Goal: Task Accomplishment & Management: Manage account settings

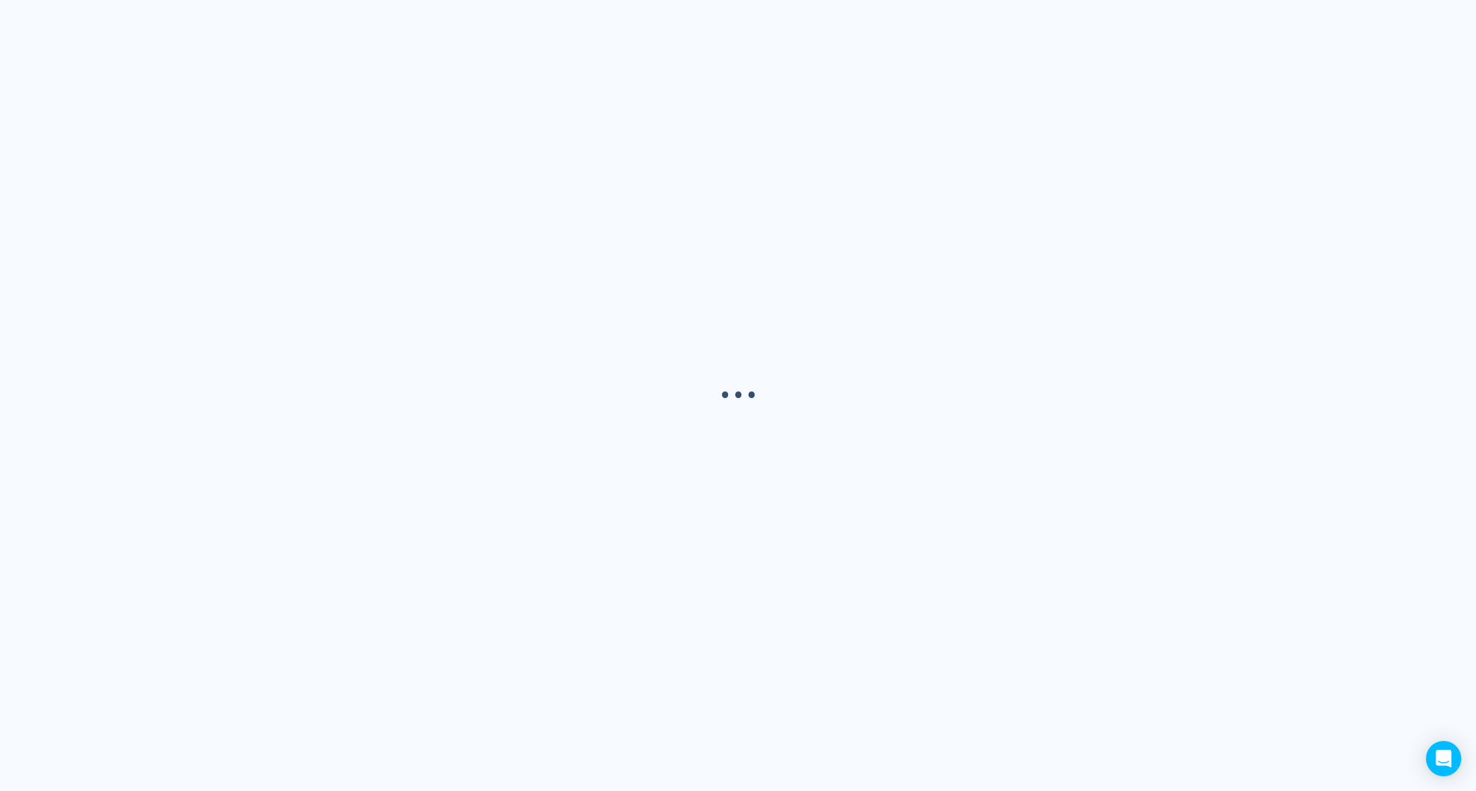
select select "USER"
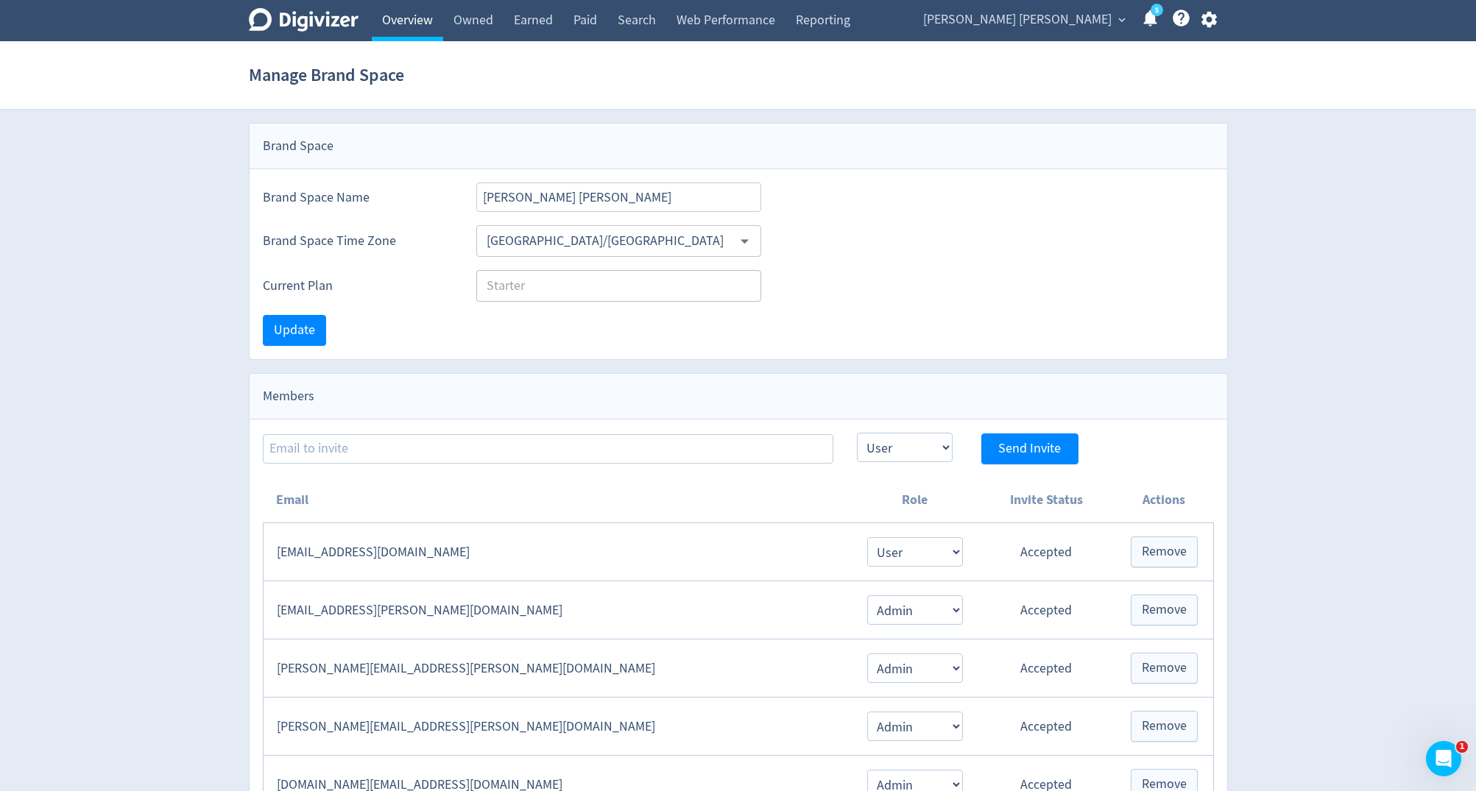
click at [414, 15] on link "Overview" at bounding box center [407, 20] width 71 height 41
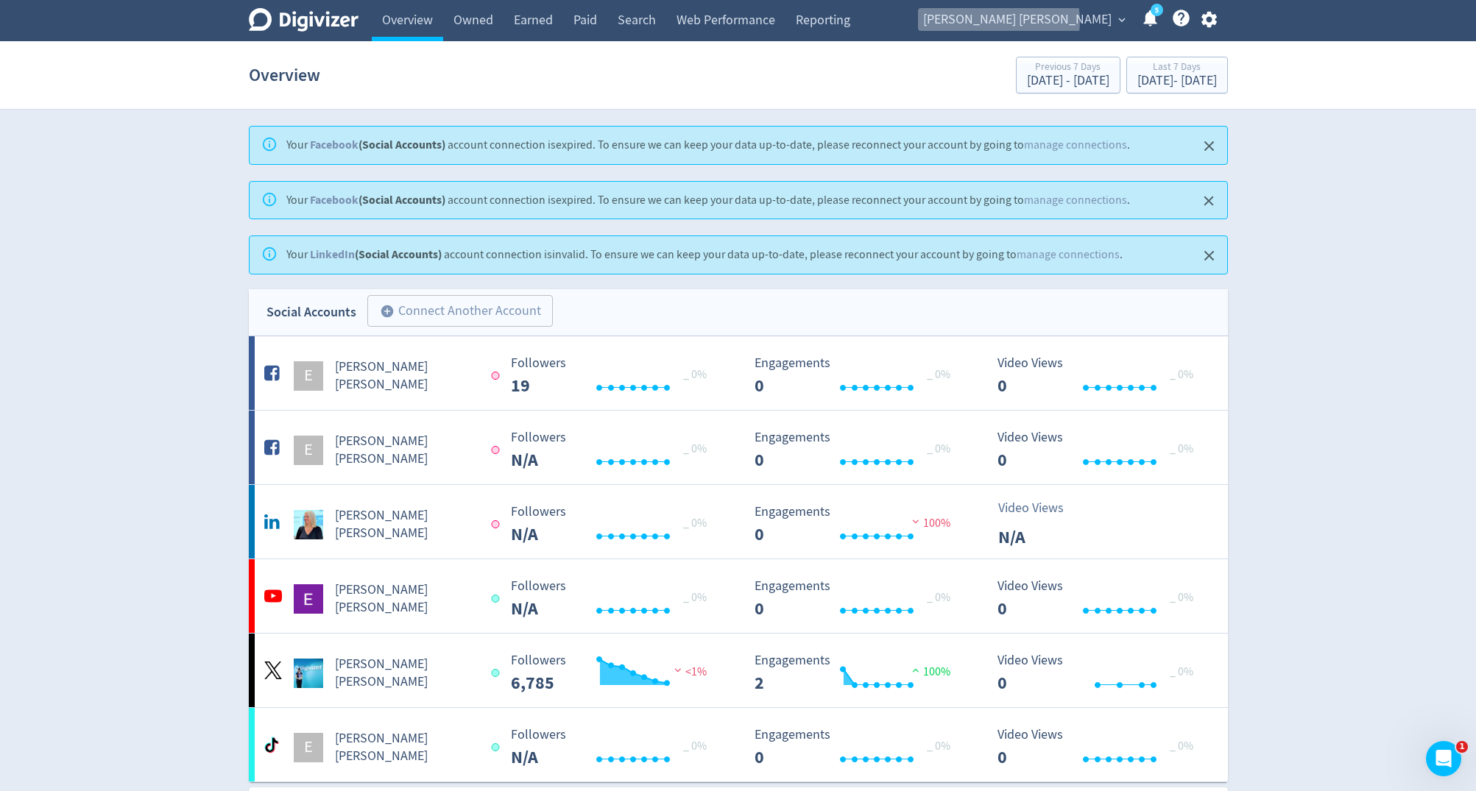
click at [1099, 21] on span "[PERSON_NAME] [PERSON_NAME]" at bounding box center [1017, 20] width 188 height 24
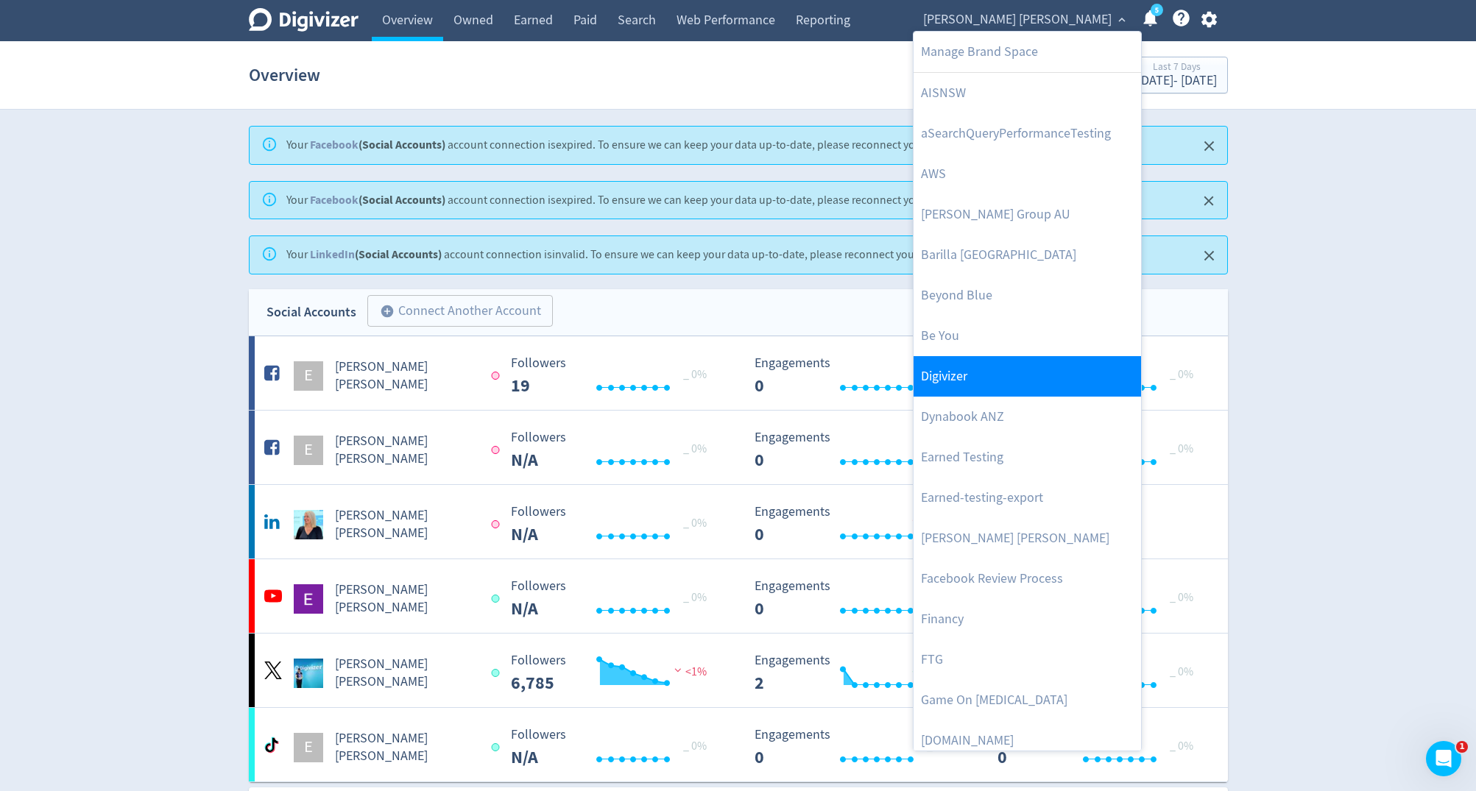
click at [1033, 364] on link "Digivizer" at bounding box center [1026, 376] width 227 height 40
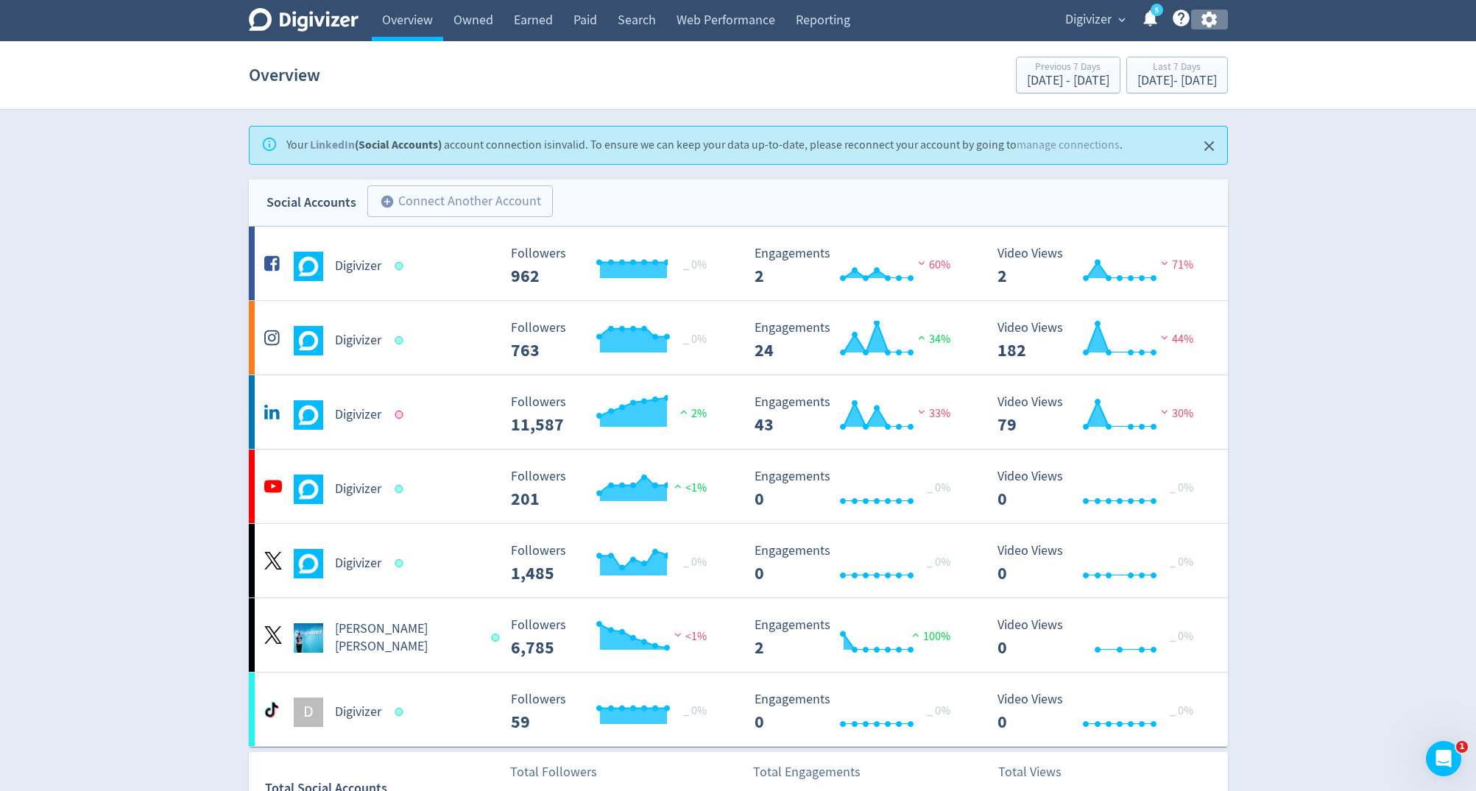
click at [1203, 18] on icon "button" at bounding box center [1208, 20] width 15 height 16
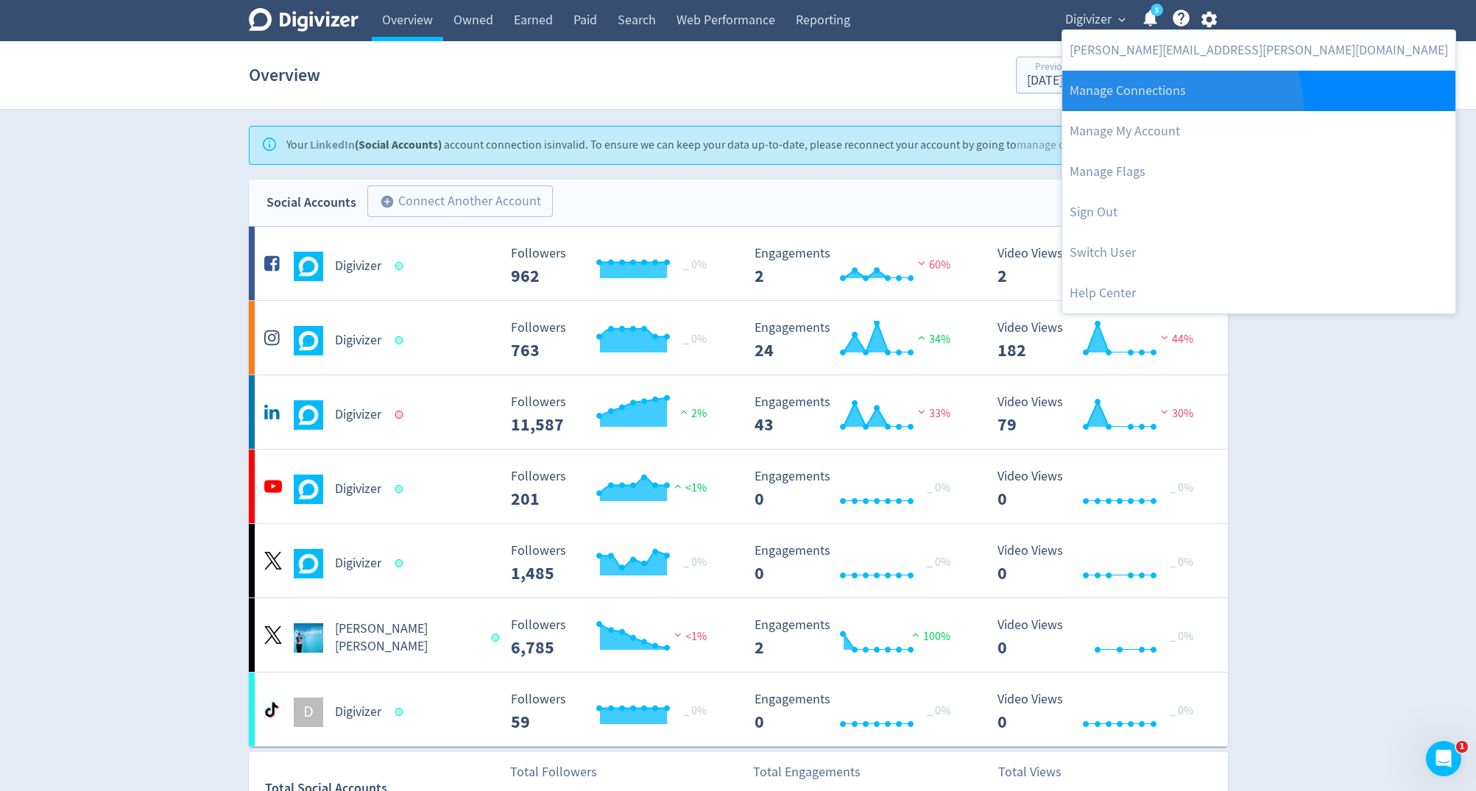
click at [1179, 109] on link "Manage Connections" at bounding box center [1258, 91] width 393 height 40
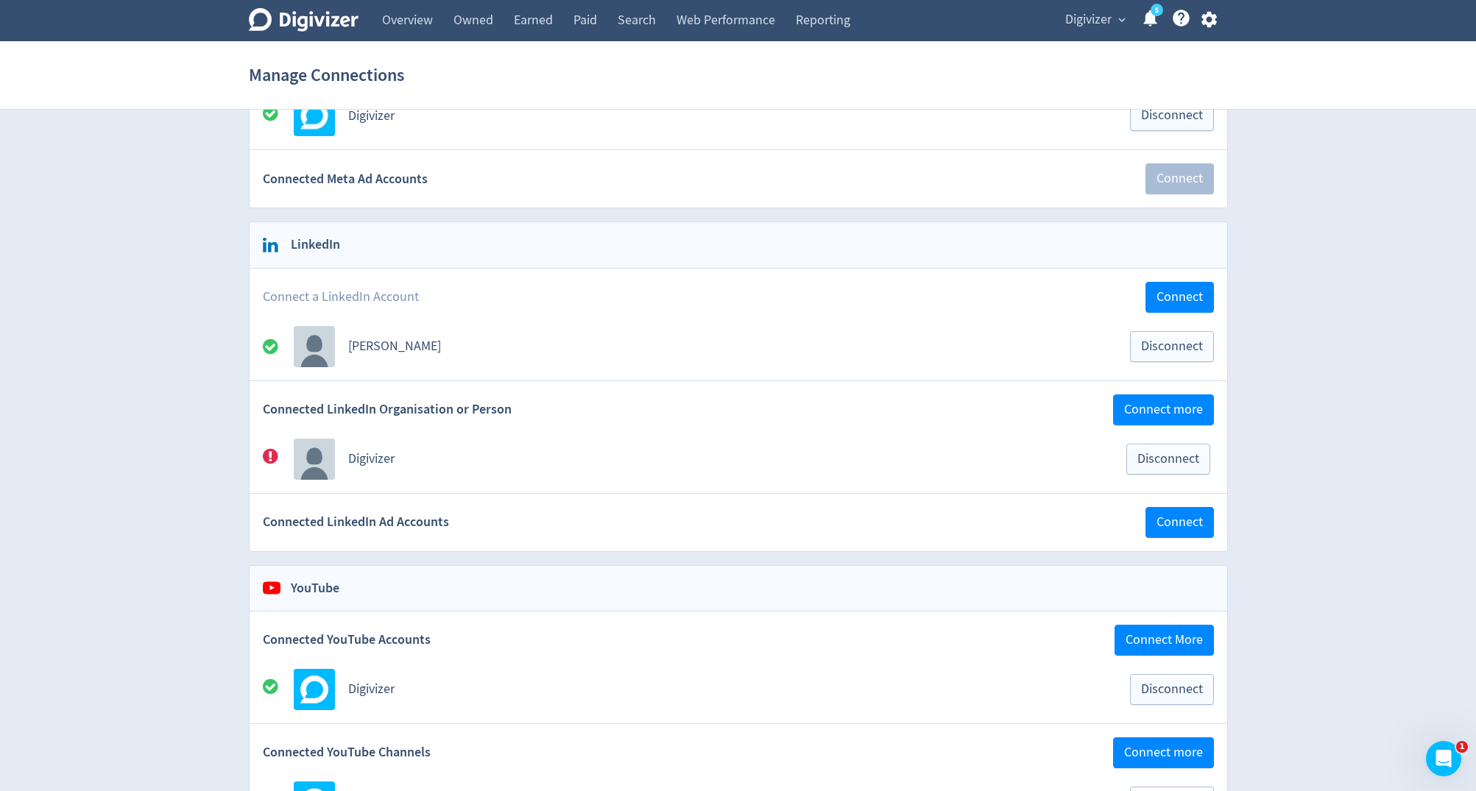
scroll to position [428, 0]
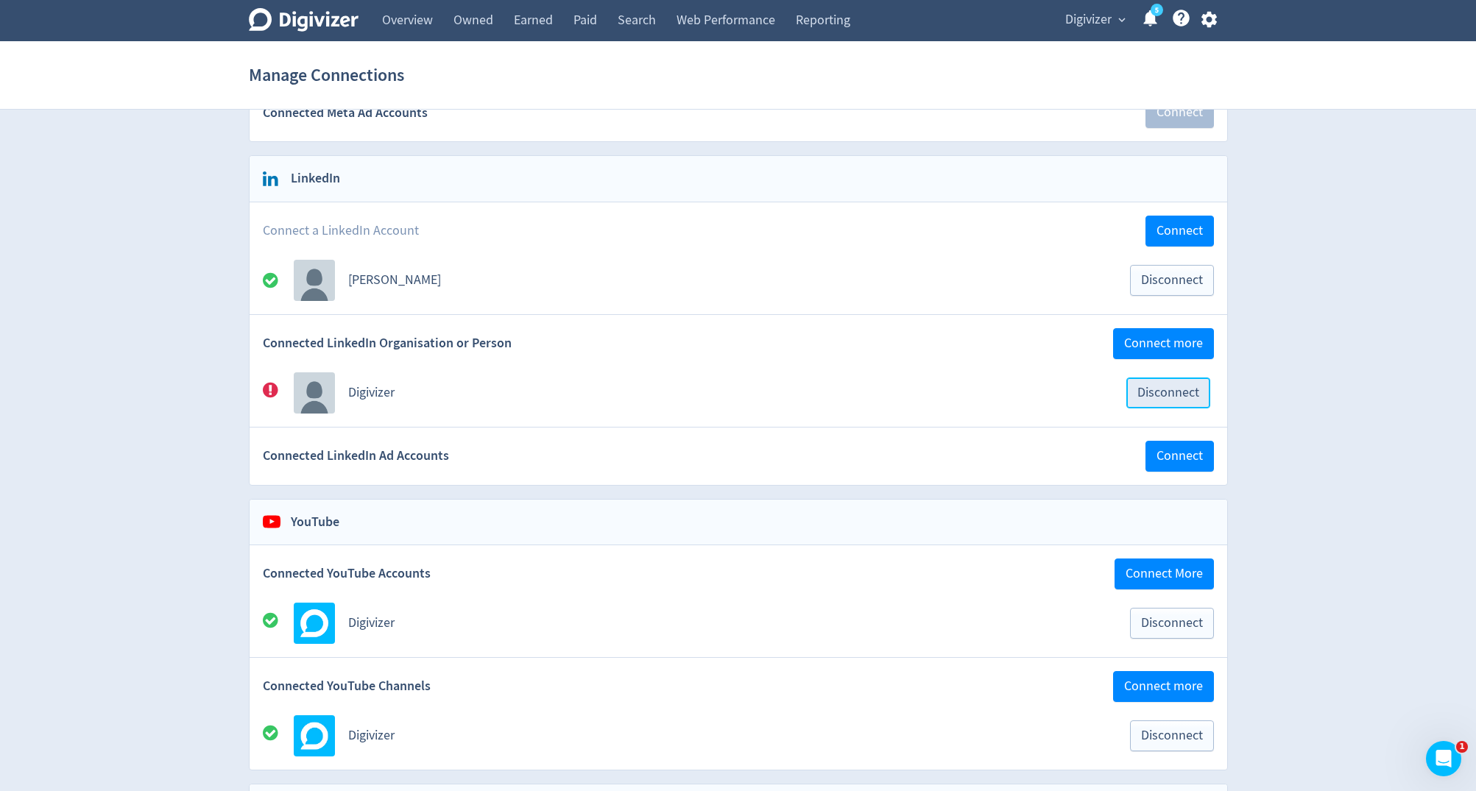
click at [1158, 386] on span "Disconnect" at bounding box center [1168, 392] width 62 height 13
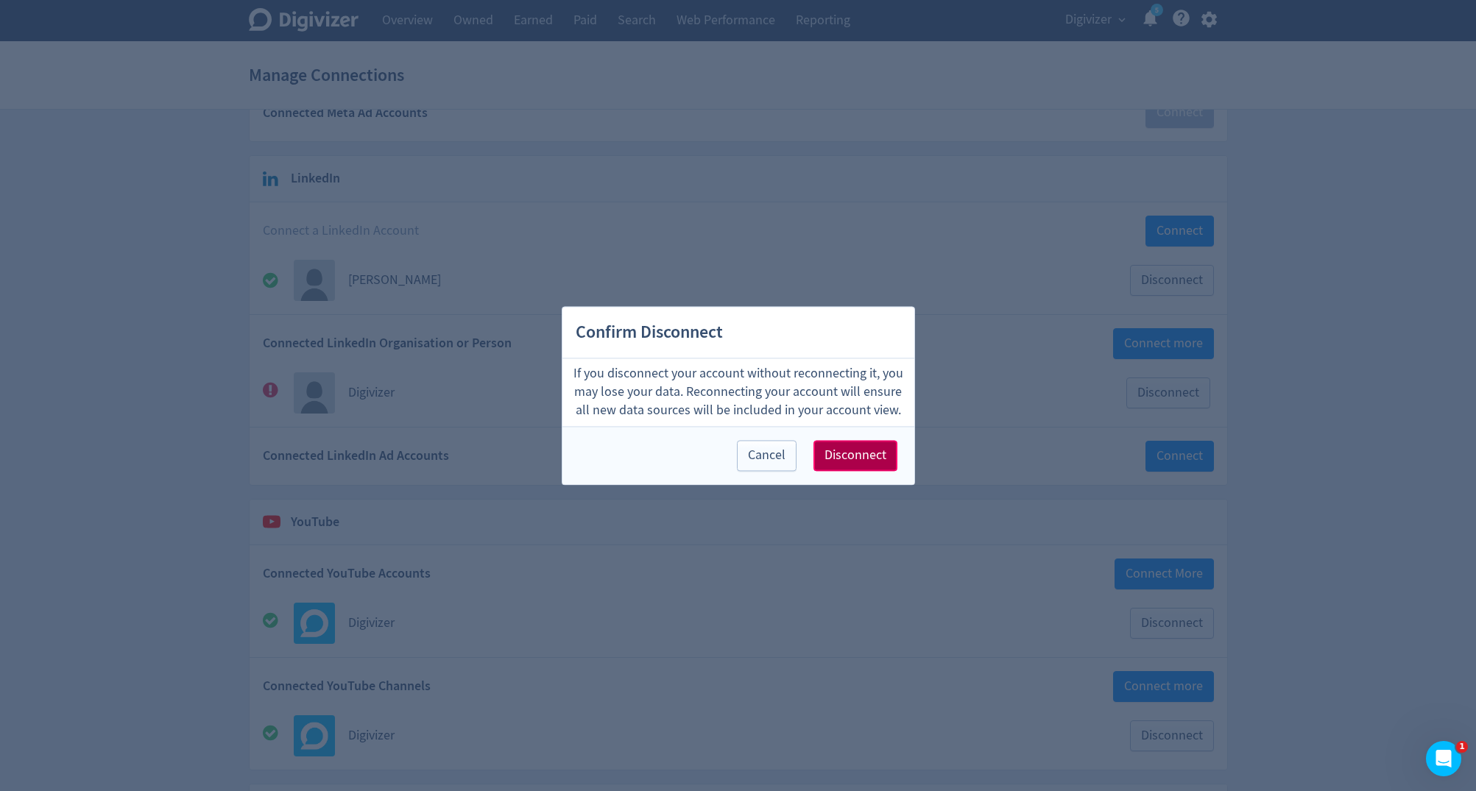
click at [849, 457] on span "Disconnect" at bounding box center [855, 455] width 62 height 13
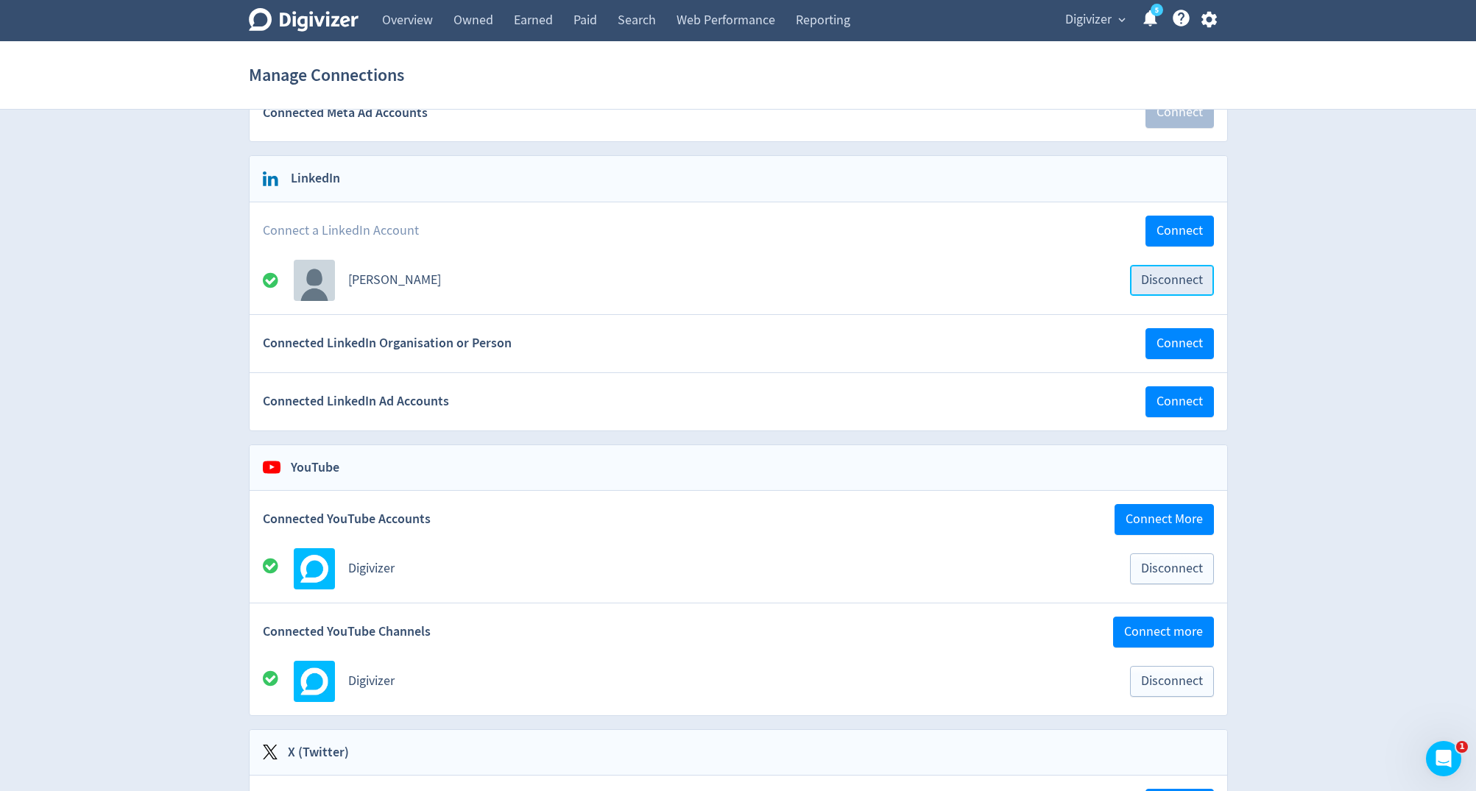
click at [1156, 274] on span "Disconnect" at bounding box center [1172, 280] width 62 height 13
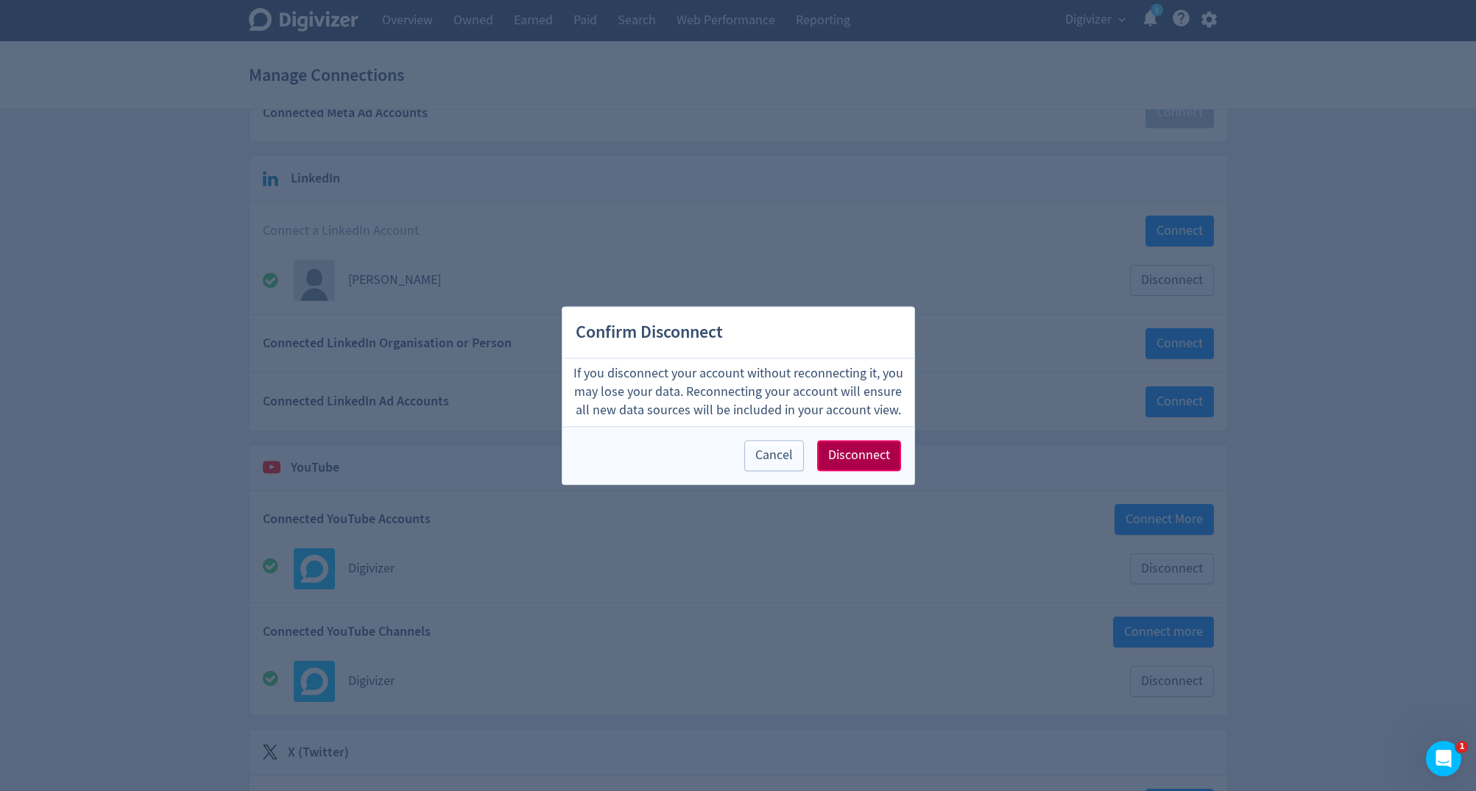
click at [881, 453] on span "Disconnect" at bounding box center [859, 455] width 62 height 13
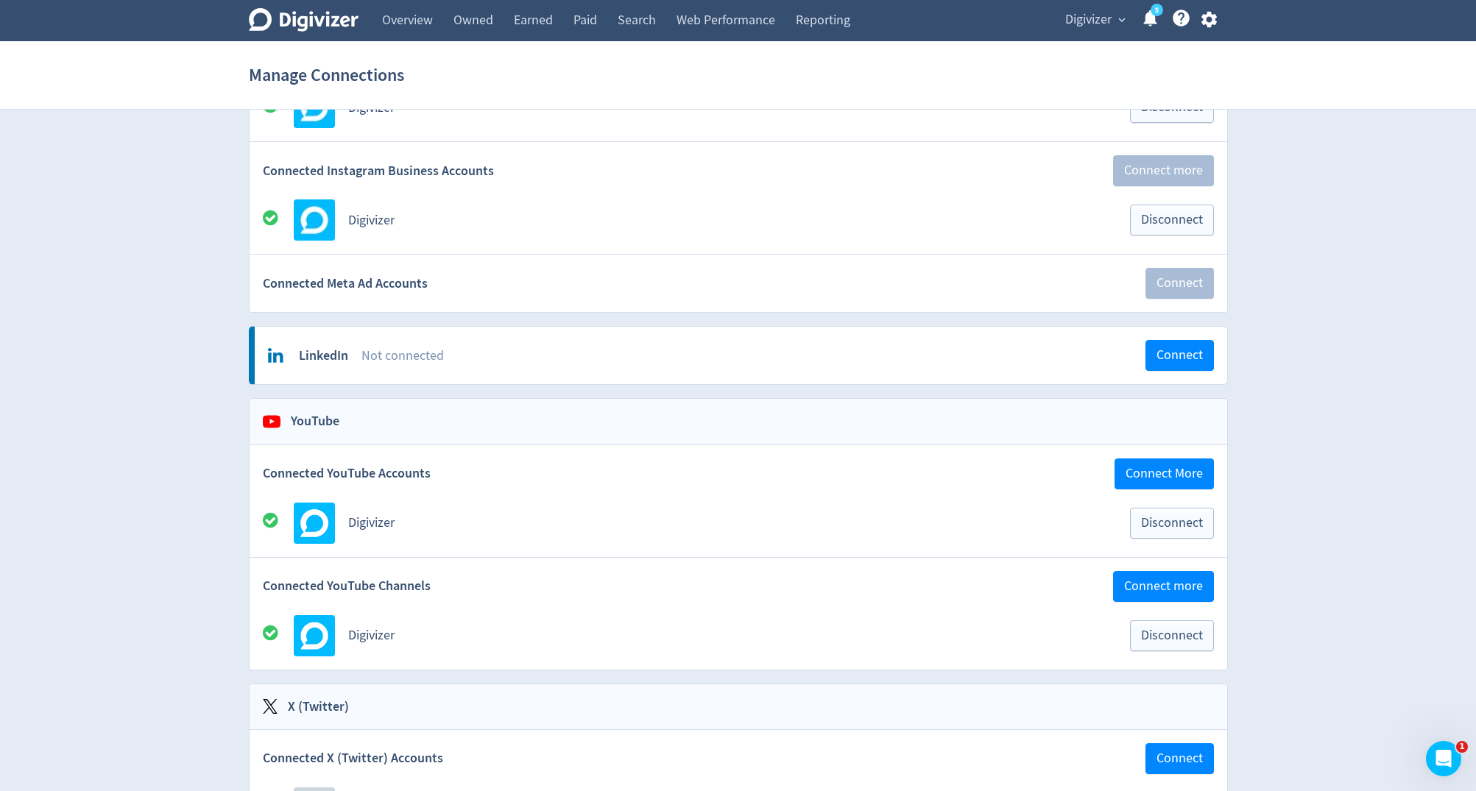
scroll to position [252, 0]
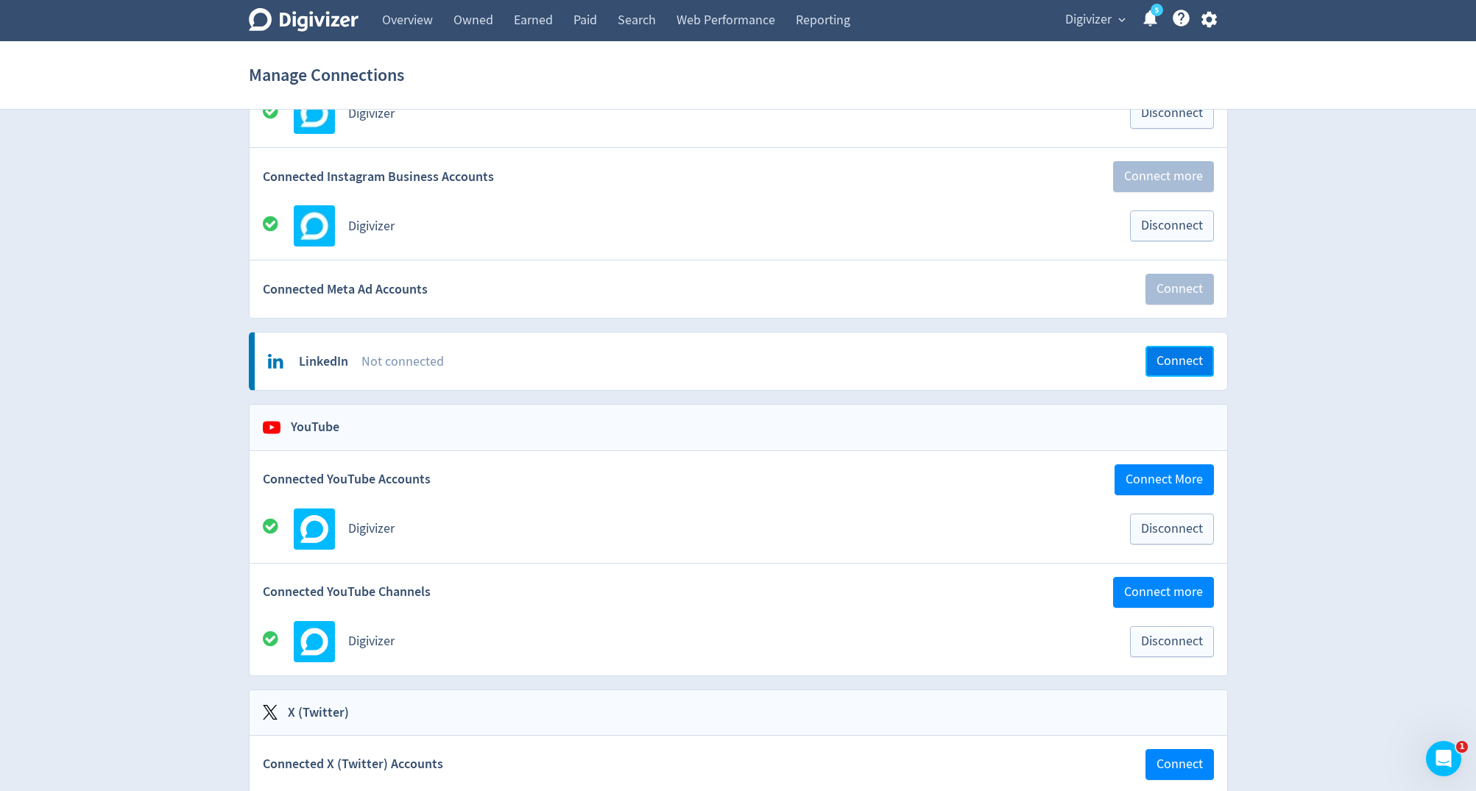
click at [1170, 364] on button "Connect" at bounding box center [1179, 361] width 68 height 31
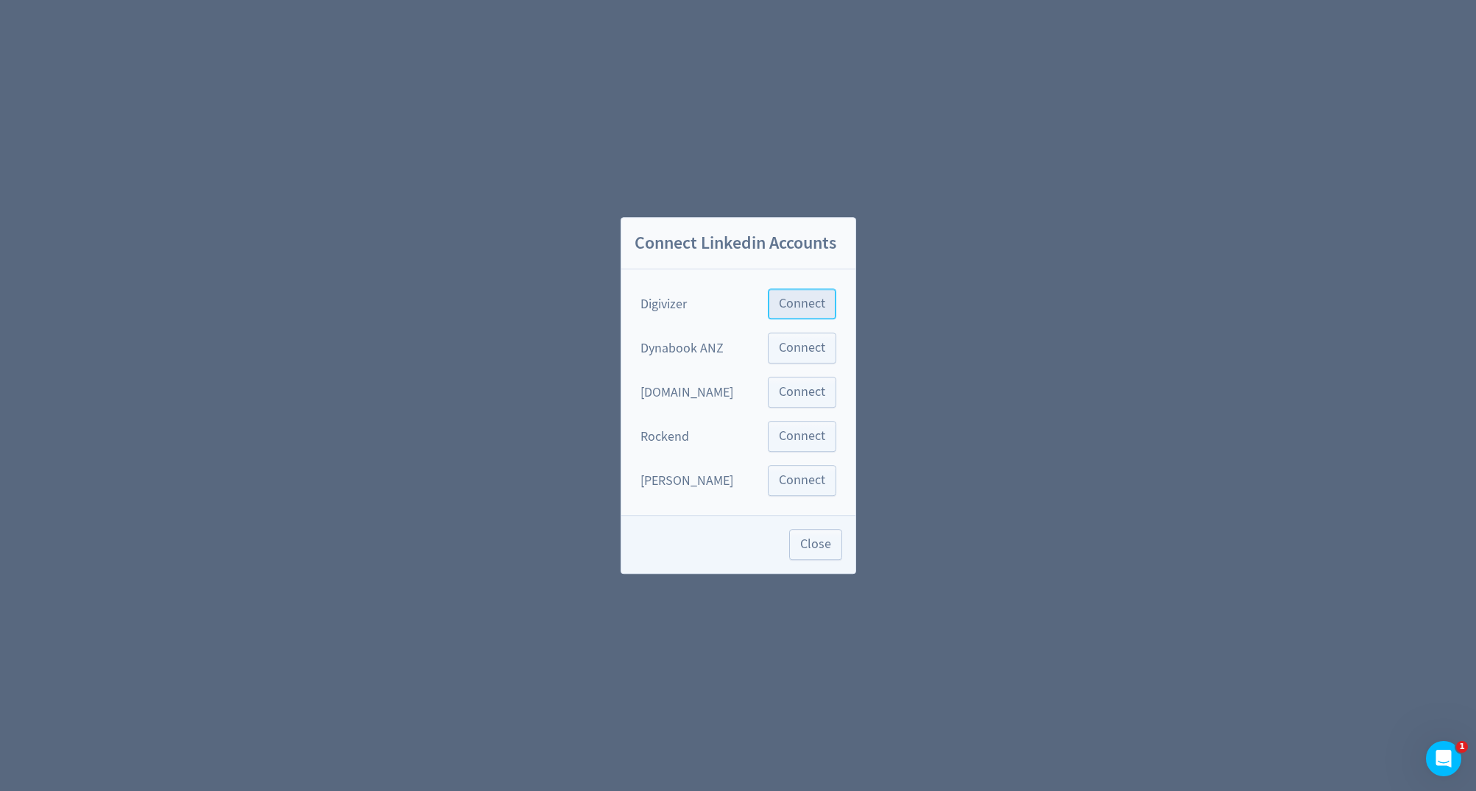
click at [821, 308] on span "Connect" at bounding box center [802, 303] width 46 height 13
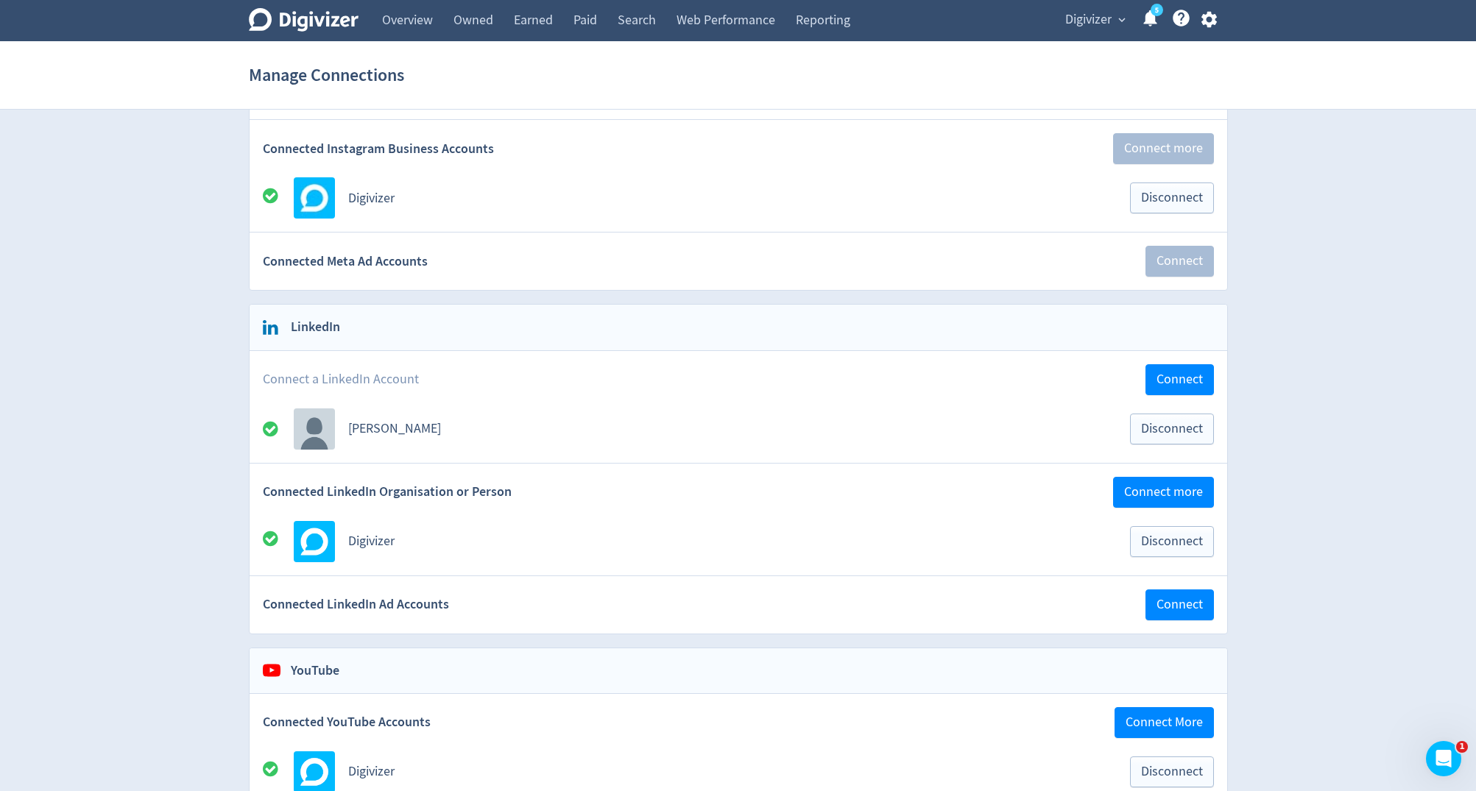
scroll to position [311, 0]
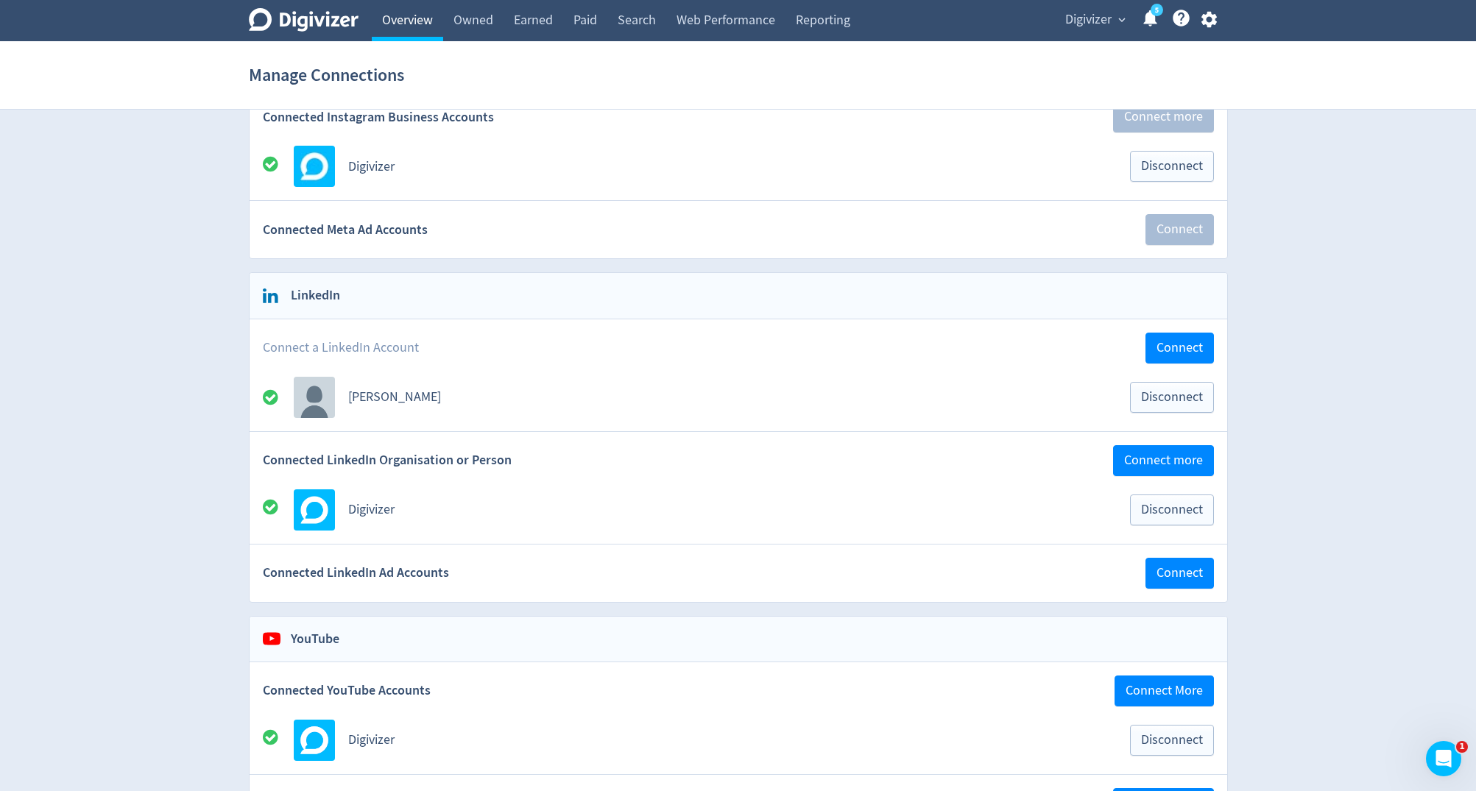
click at [409, 19] on link "Overview" at bounding box center [407, 20] width 71 height 41
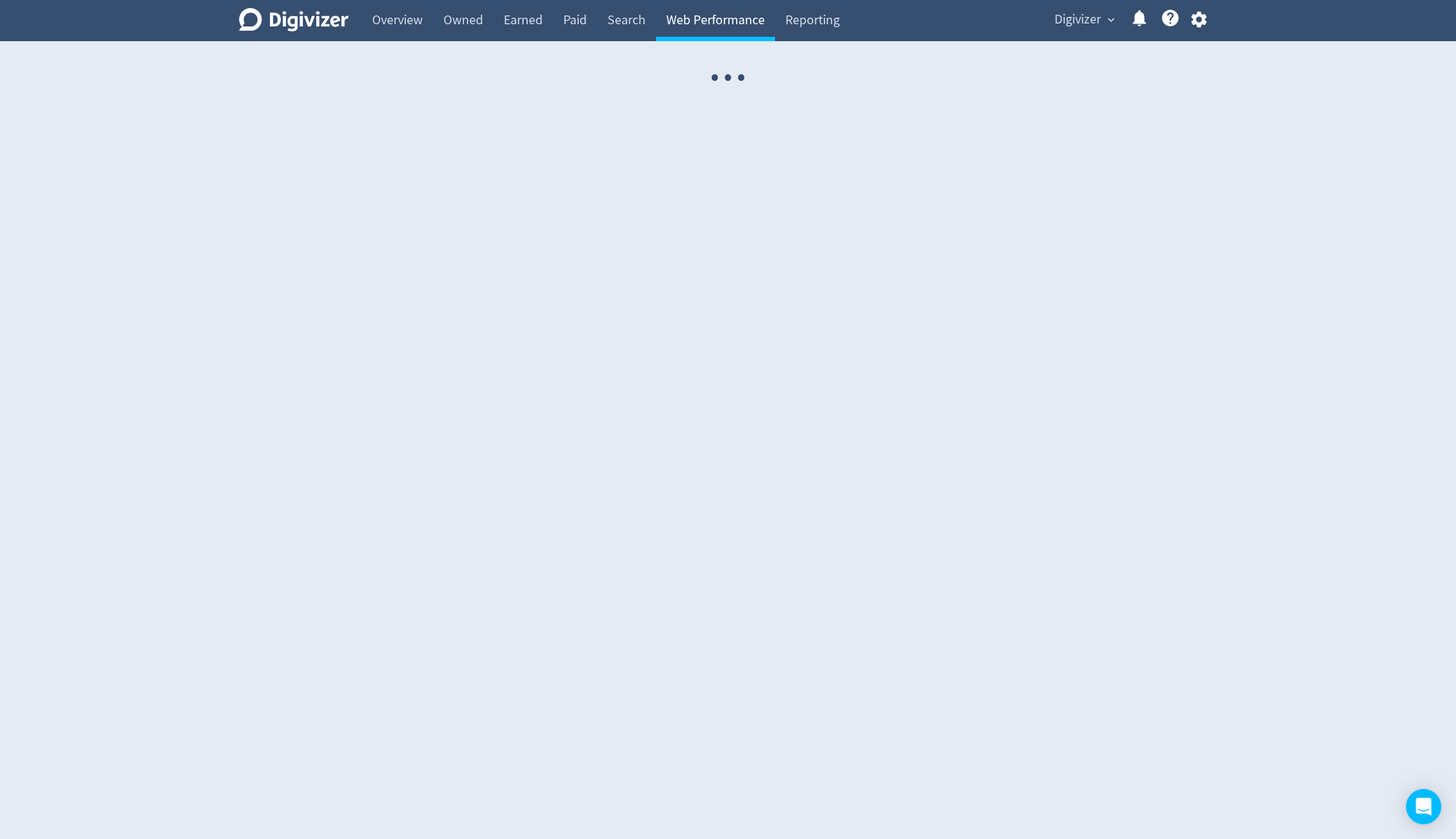
select select "USER"
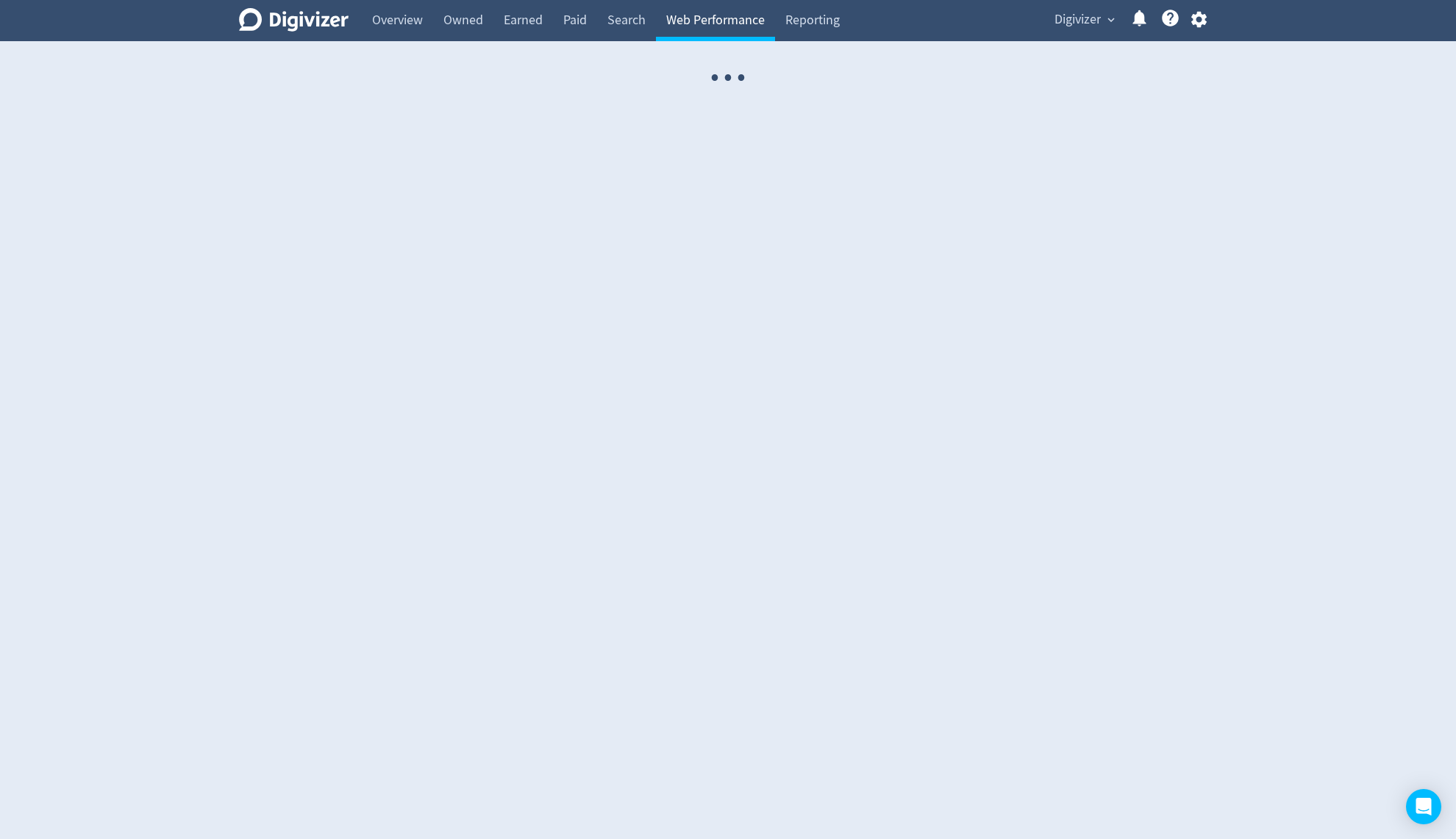
select select "USER"
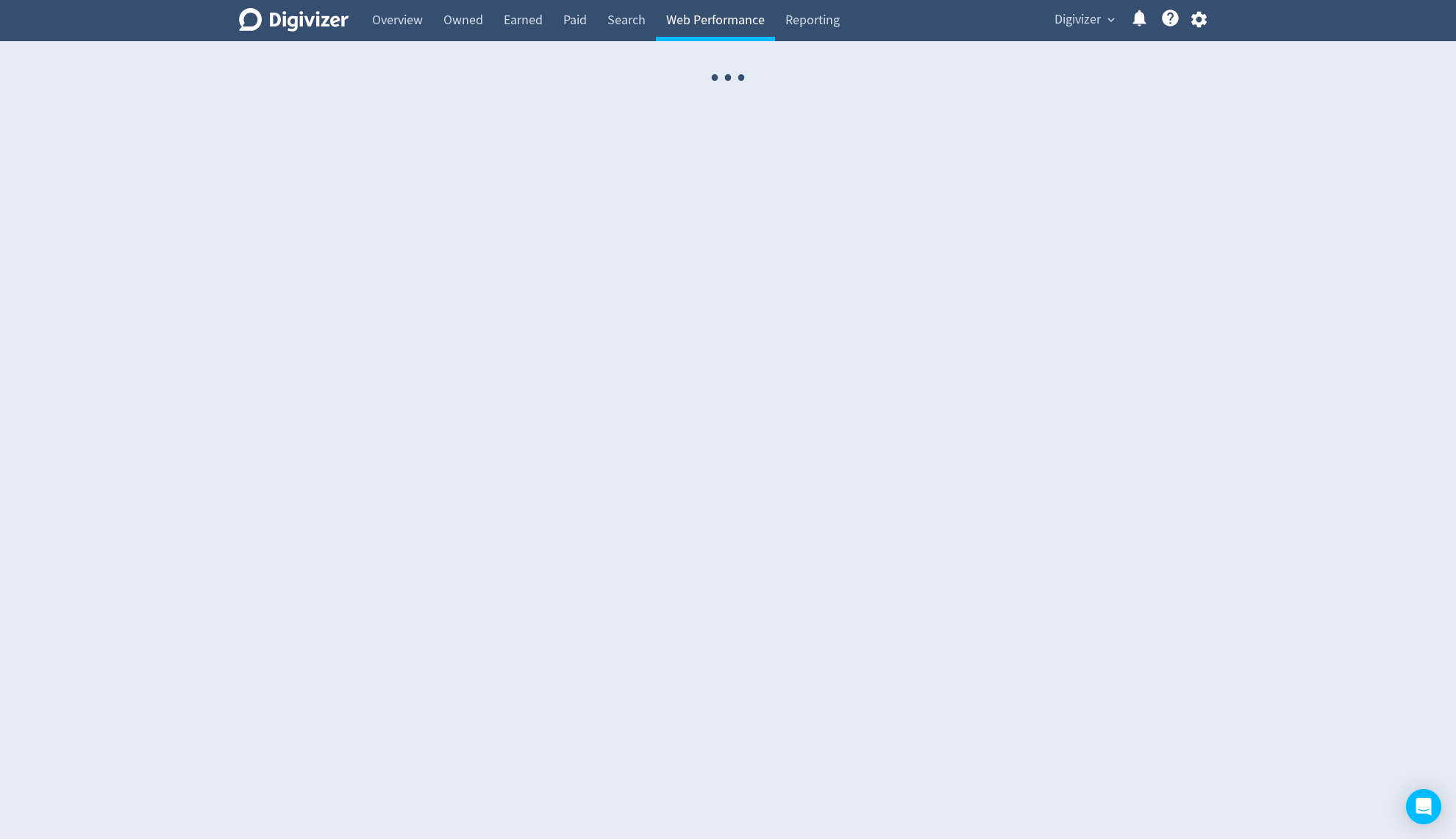
select select "USER"
